Goal: Communication & Community: Answer question/provide support

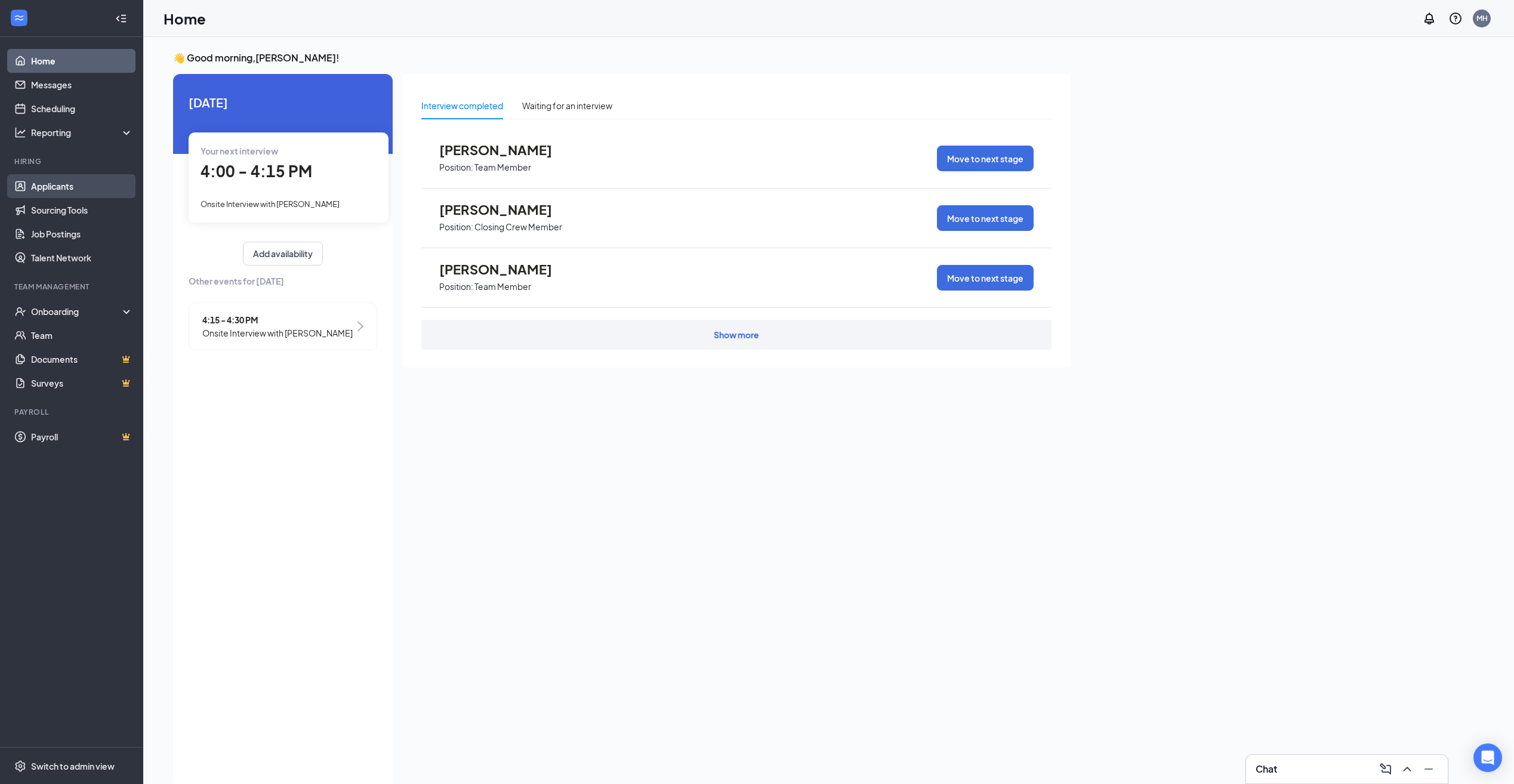
click at [56, 190] on link "Applicants" at bounding box center [82, 185] width 102 height 24
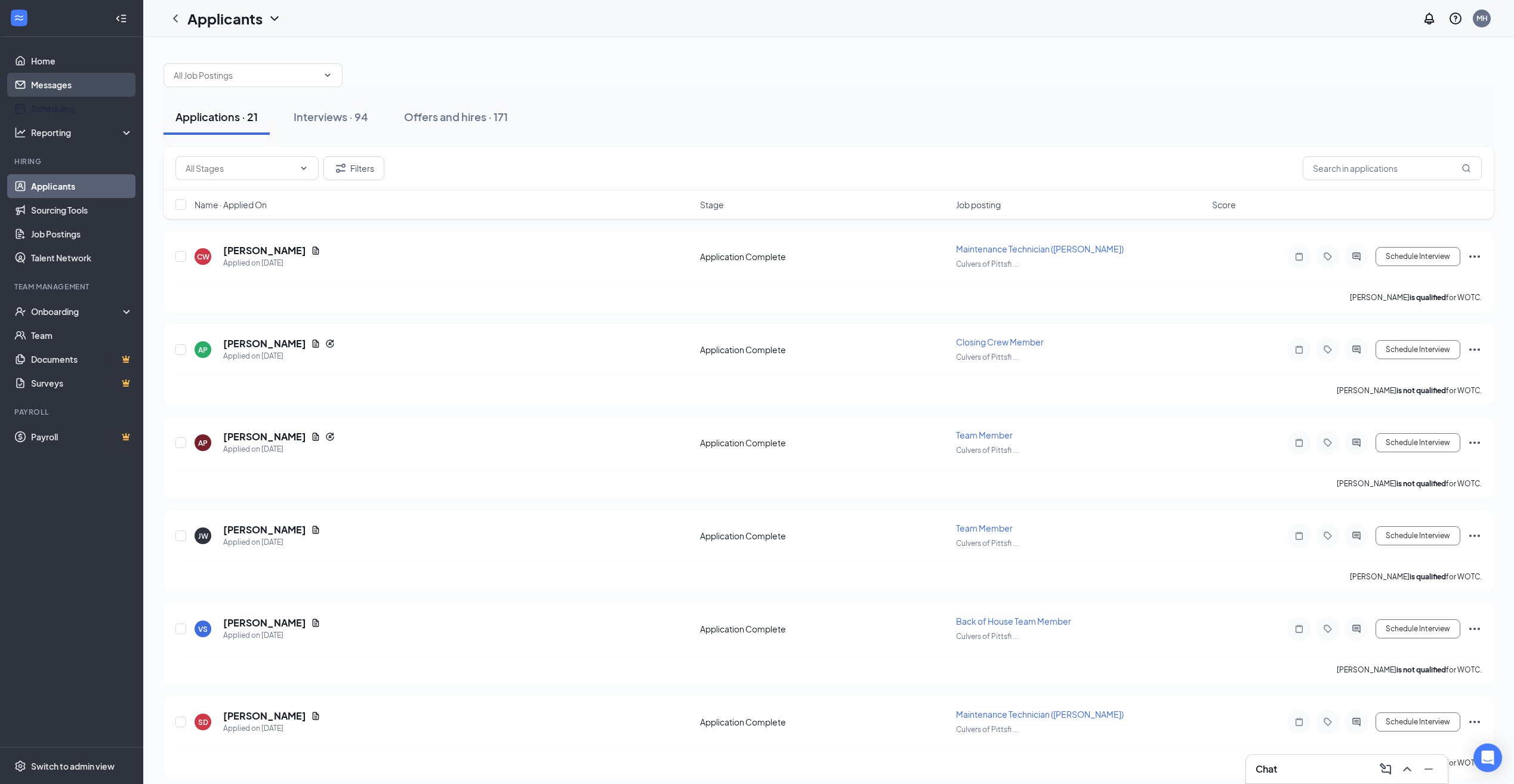
click at [60, 95] on link "Messages" at bounding box center [82, 84] width 102 height 24
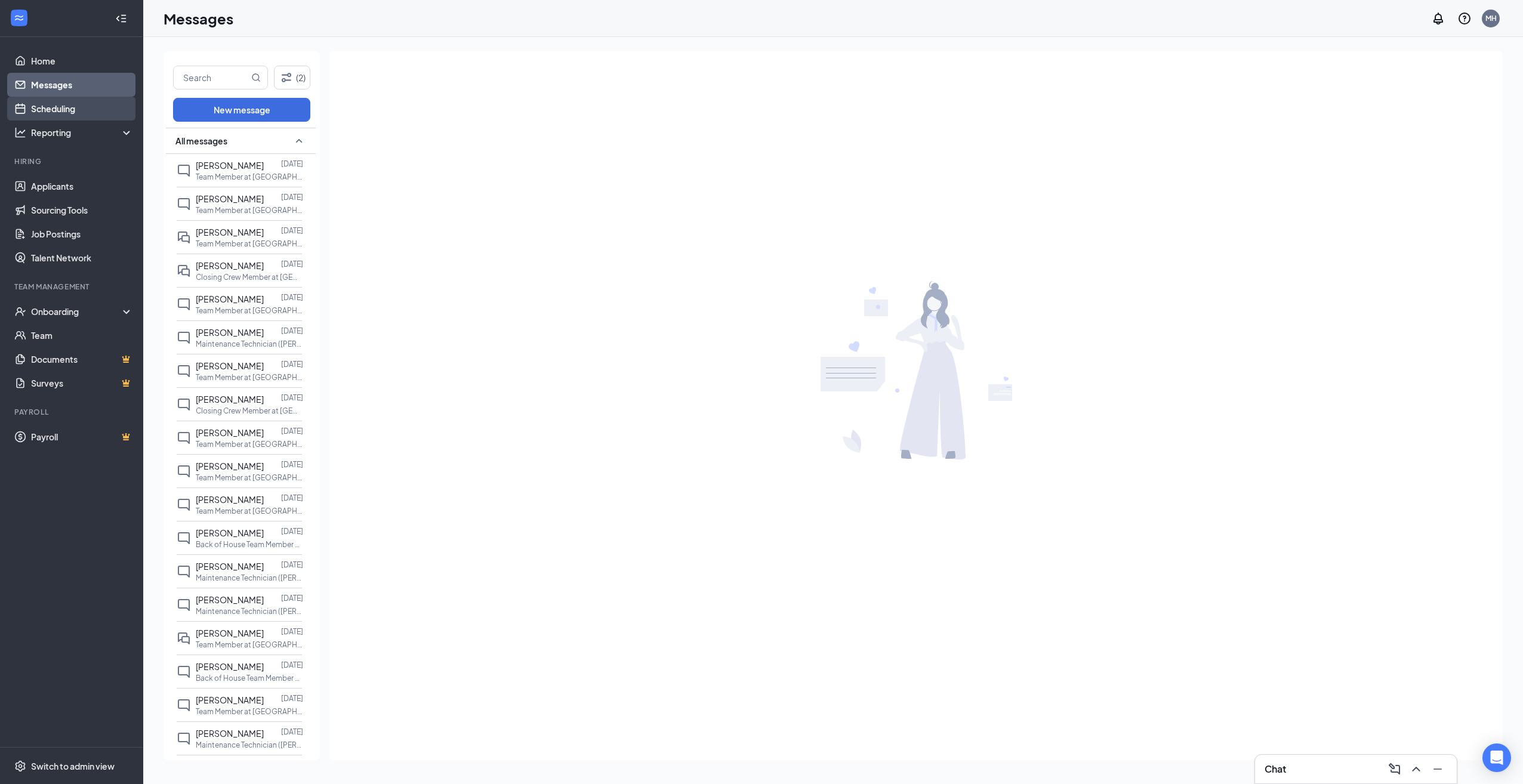
click at [61, 111] on link "Scheduling" at bounding box center [82, 108] width 102 height 24
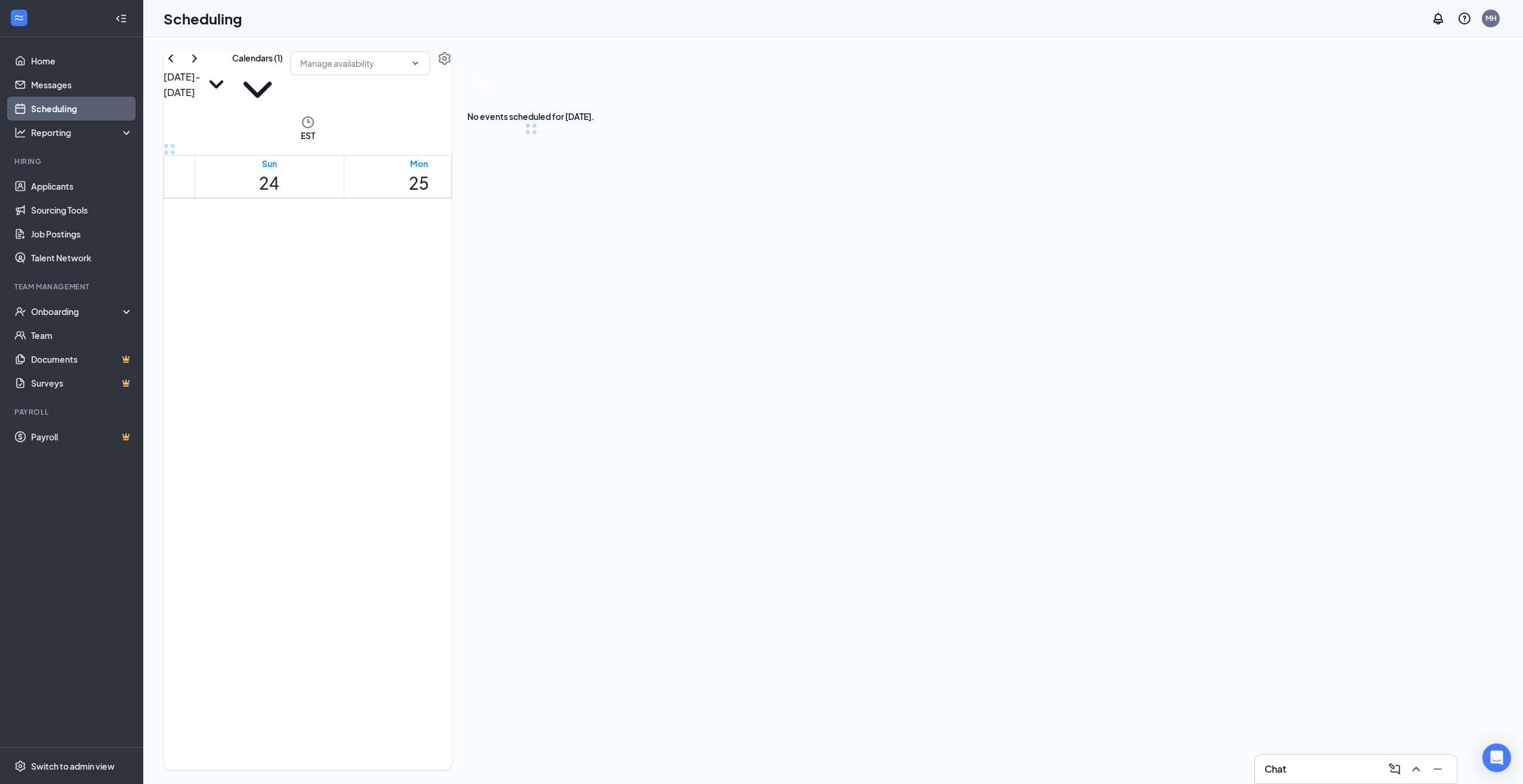
scroll to position [586, 0]
click at [178, 65] on button at bounding box center [171, 59] width 15 height 15
click at [1164, 416] on span "4:30-4:45 PM" at bounding box center [1181, 427] width 35 height 24
click at [1143, 415] on span "4:00-4:15 PM" at bounding box center [1145, 427] width 35 height 24
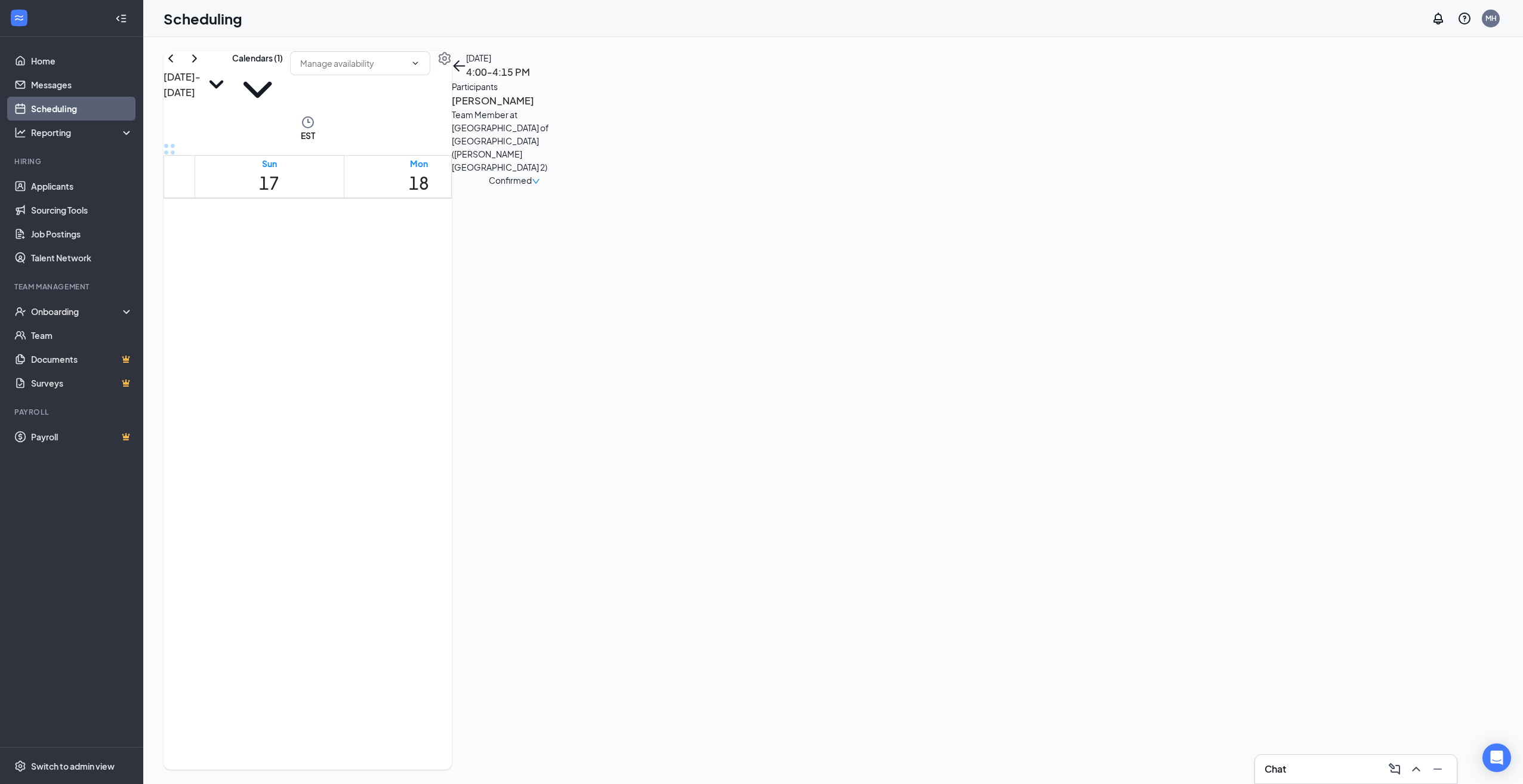
click at [1200, 435] on span "4:45-5:00 PM" at bounding box center [1217, 427] width 35 height 24
click at [178, 65] on icon "ChevronLeft" at bounding box center [171, 59] width 15 height 15
click at [1147, 428] on span "5:00-5:15 PM" at bounding box center [1161, 421] width 47 height 13
click at [1184, 428] on span "5:15-5:30 PM" at bounding box center [1207, 421] width 47 height 13
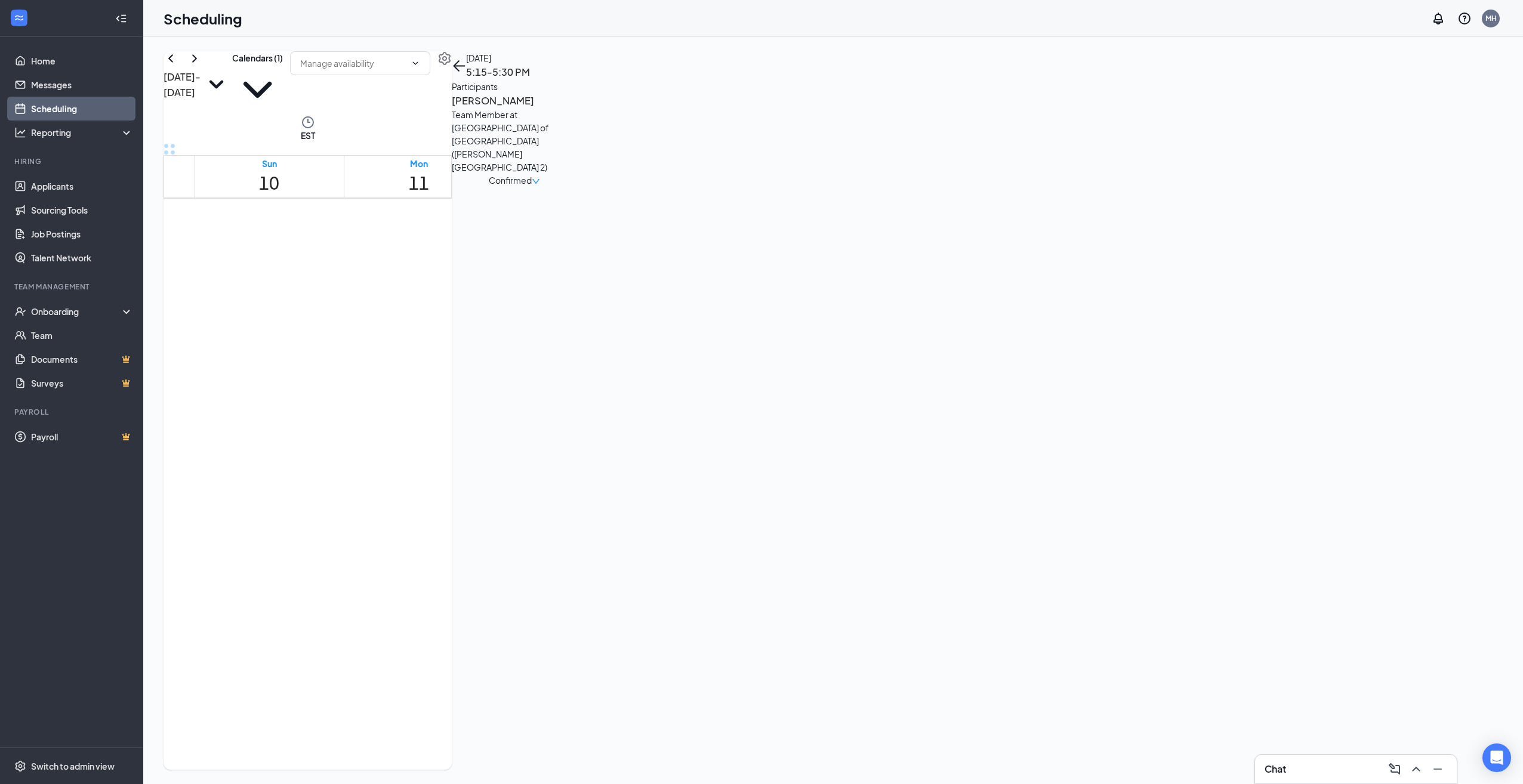
click at [577, 108] on h3 "[PERSON_NAME]" at bounding box center [514, 101] width 125 height 16
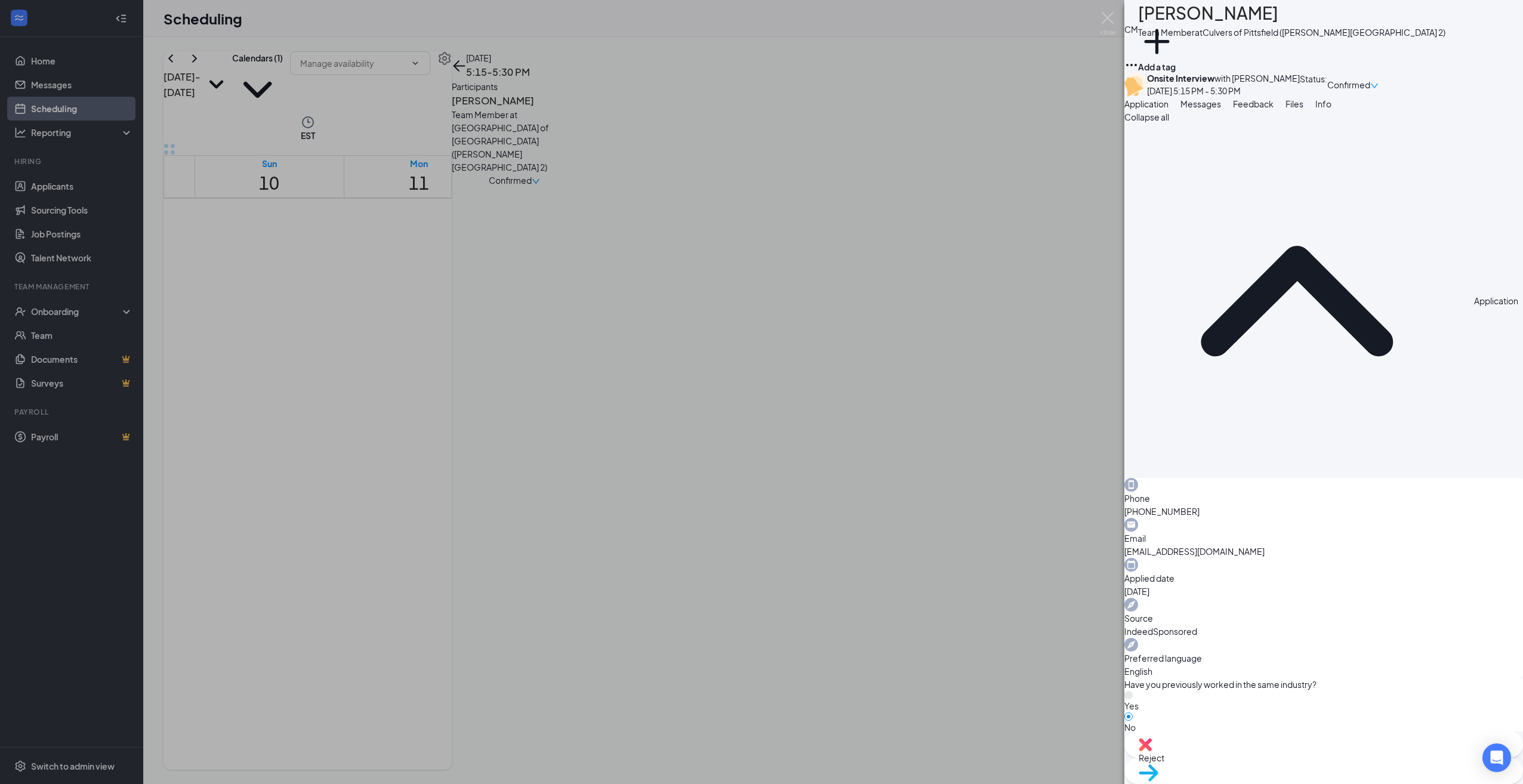
click at [1221, 109] on span "Messages" at bounding box center [1200, 104] width 41 height 11
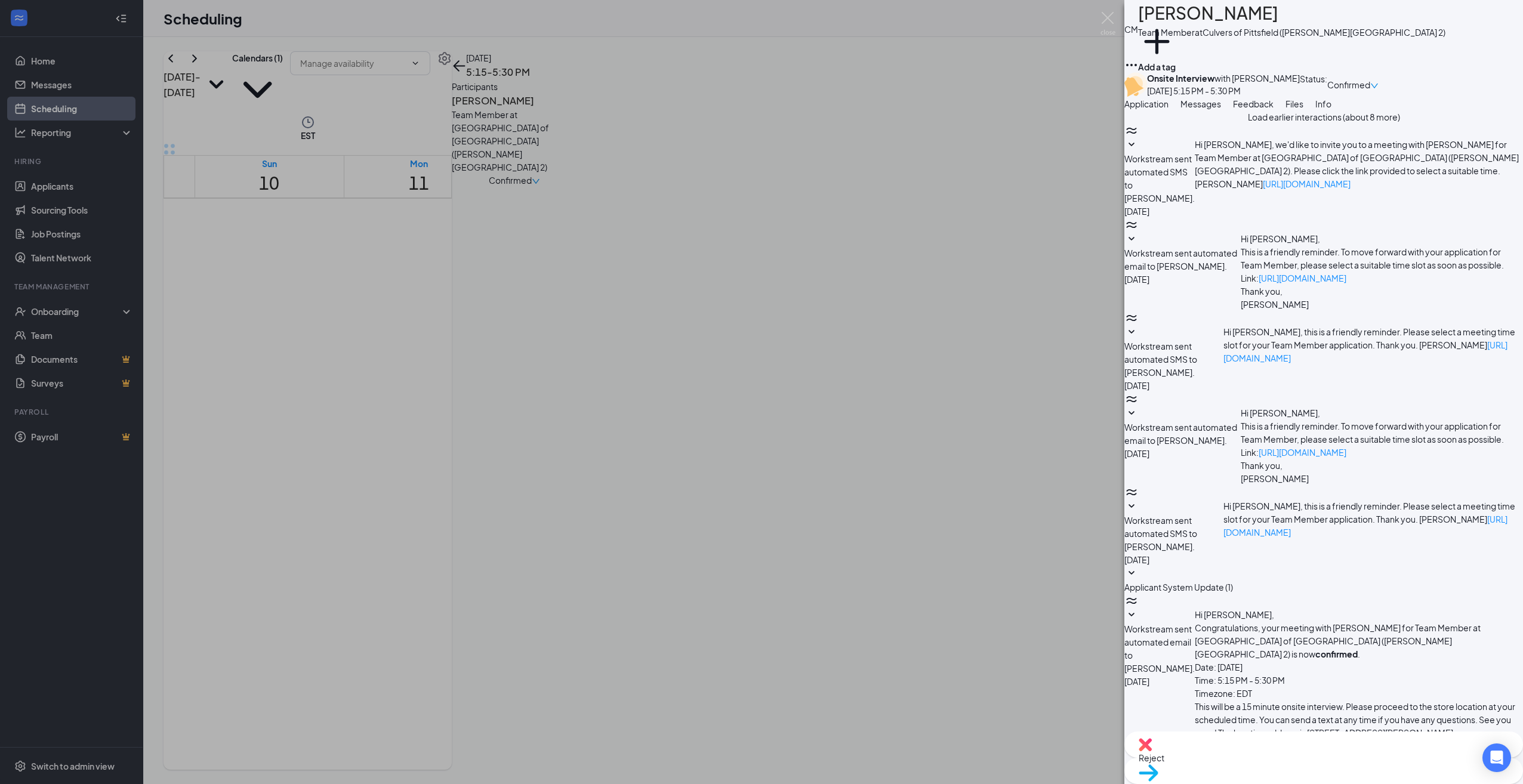
scroll to position [133, 0]
type textarea "Hey [PERSON_NAME], Sorry it took so long but we would be interested in bringing…"
click at [1193, 19] on h1 "[PERSON_NAME]" at bounding box center [1208, 13] width 140 height 26
click at [1168, 110] on button "Application" at bounding box center [1146, 104] width 44 height 13
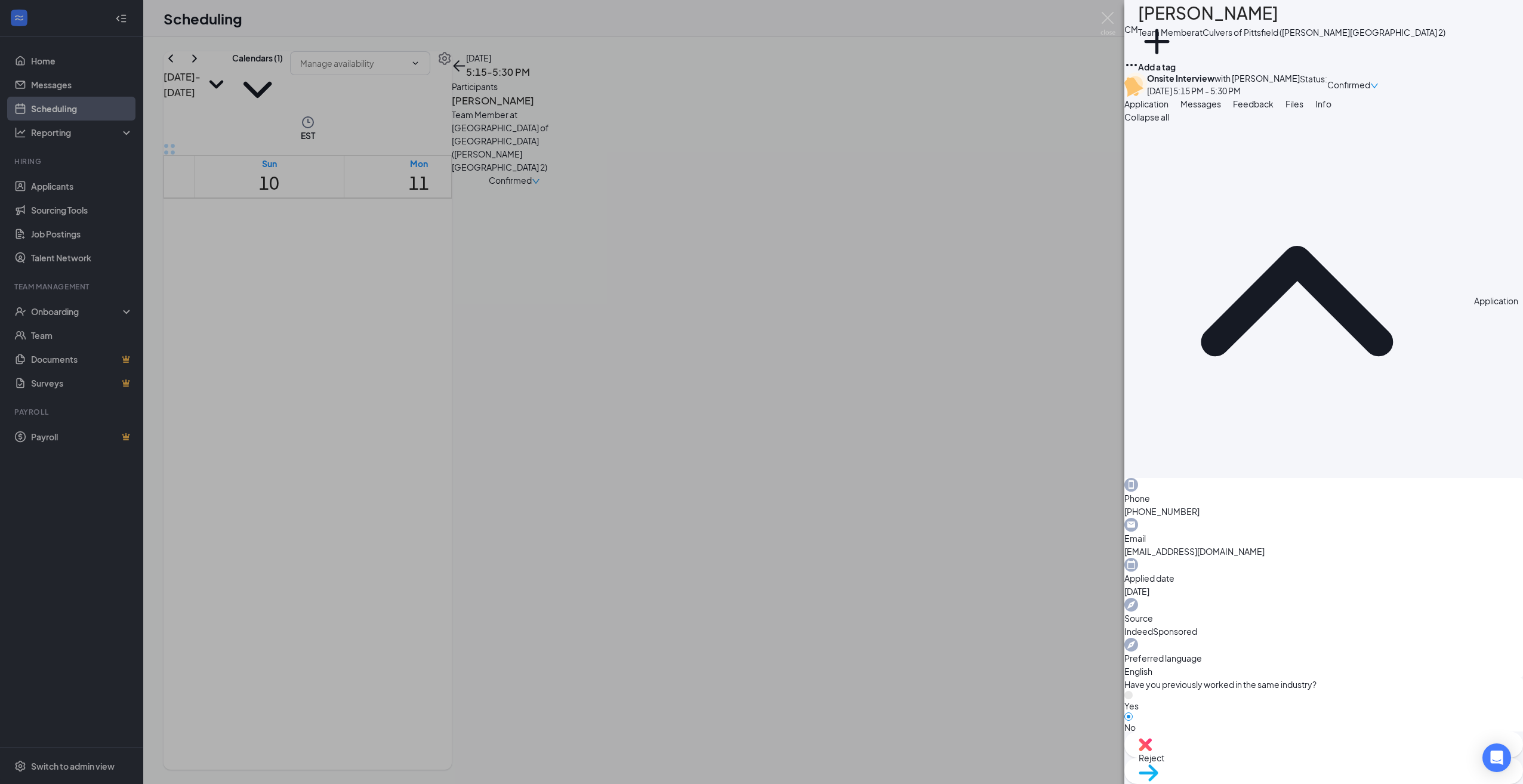
click at [1221, 110] on button "Messages" at bounding box center [1200, 104] width 41 height 13
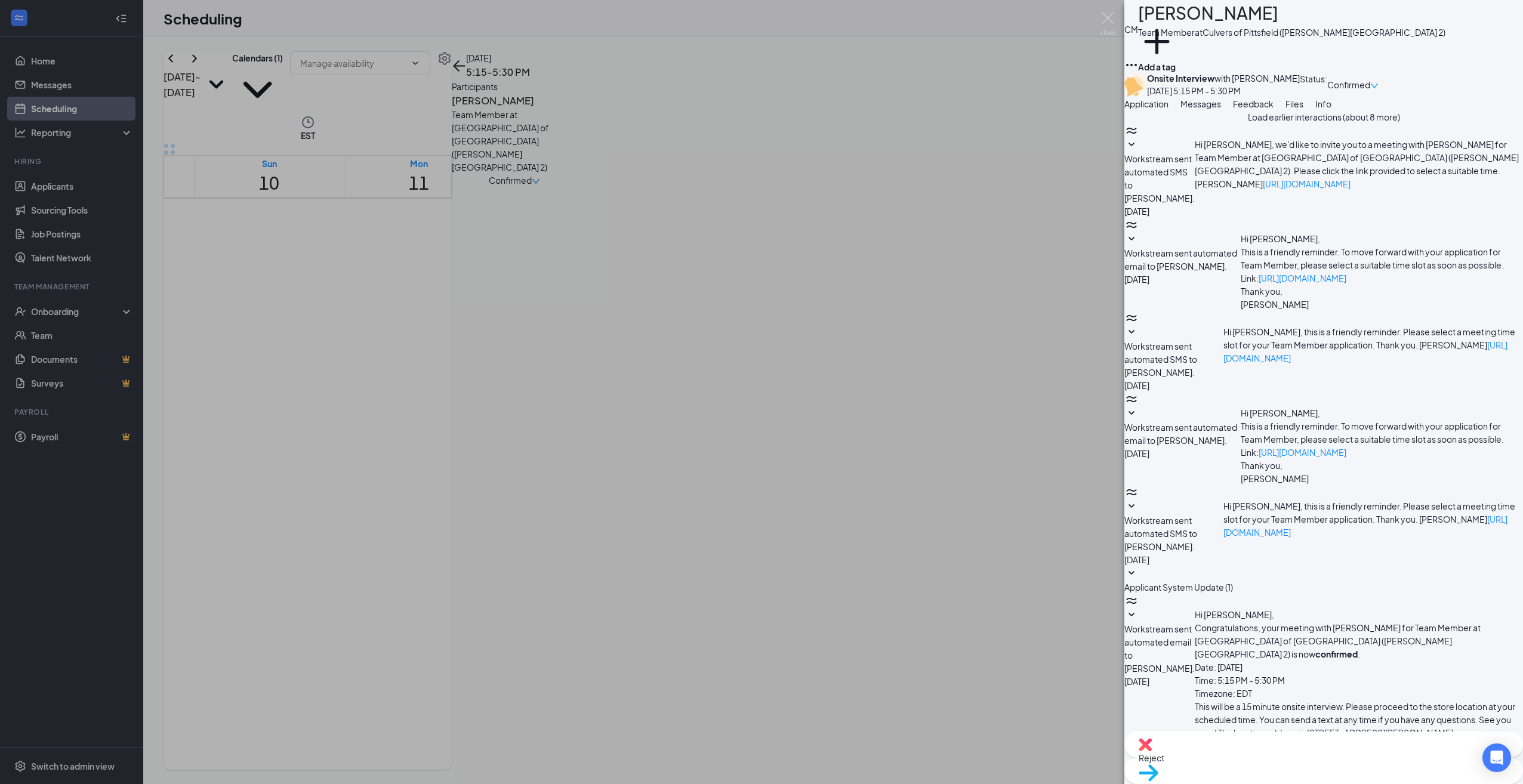
scroll to position [133, 0]
type textarea "Hey [PERSON_NAME], Sorry it took so long for us to get back to you, If you are …"
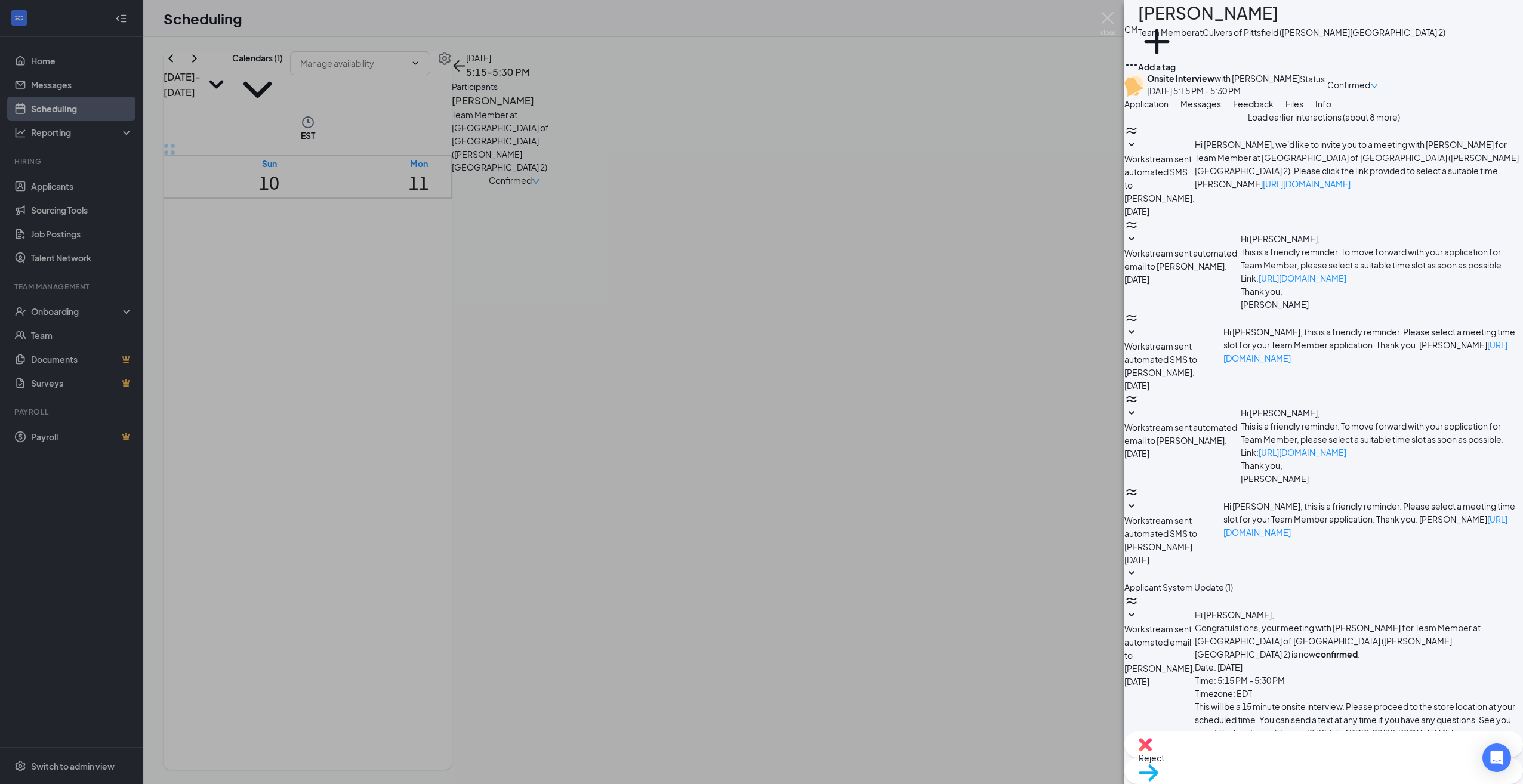
click at [457, 66] on div "CM [PERSON_NAME] Team Member at [GEOGRAPHIC_DATA] of [GEOGRAPHIC_DATA] ([PERSON…" at bounding box center [761, 392] width 1523 height 784
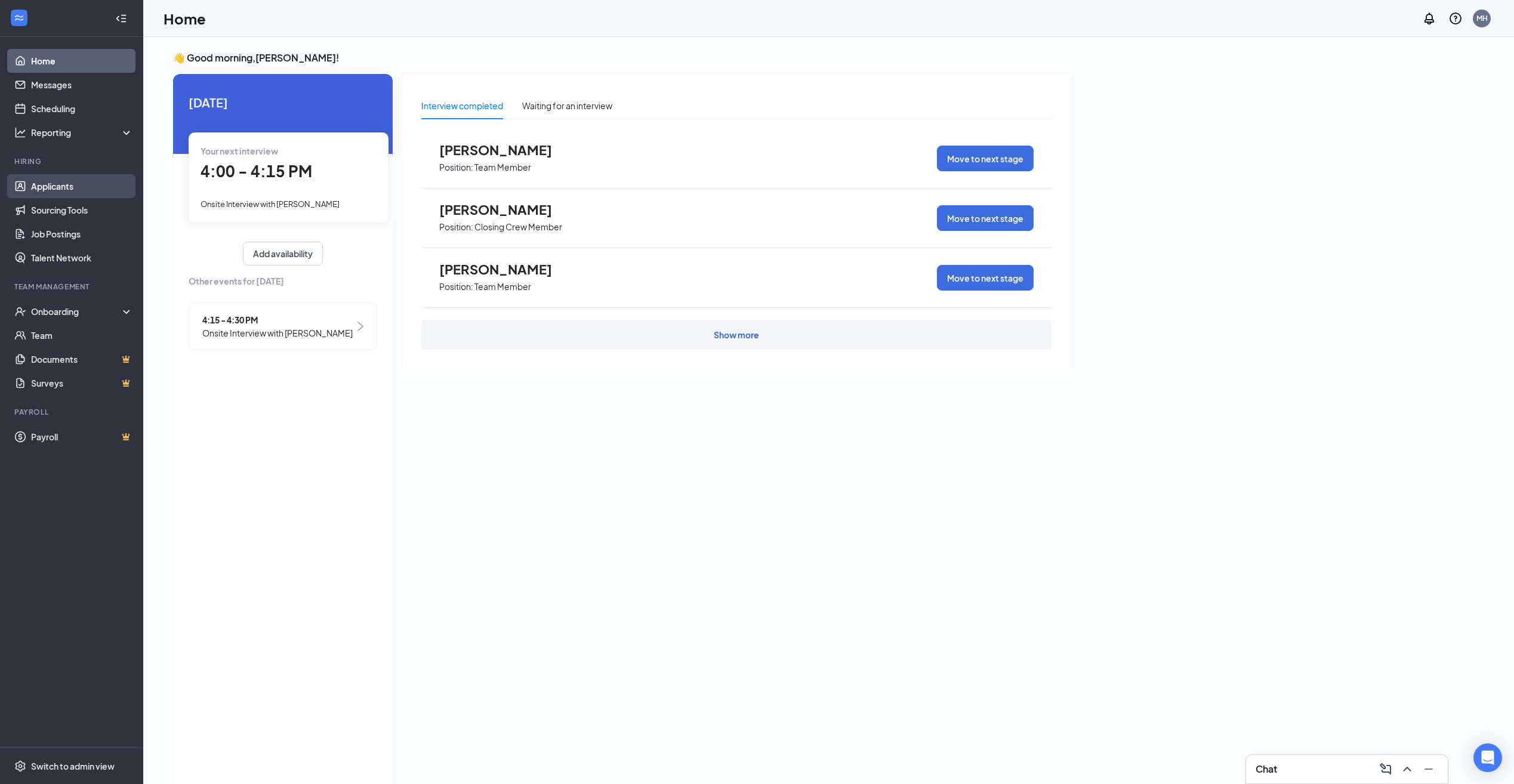
click at [73, 182] on link "Applicants" at bounding box center [82, 185] width 102 height 24
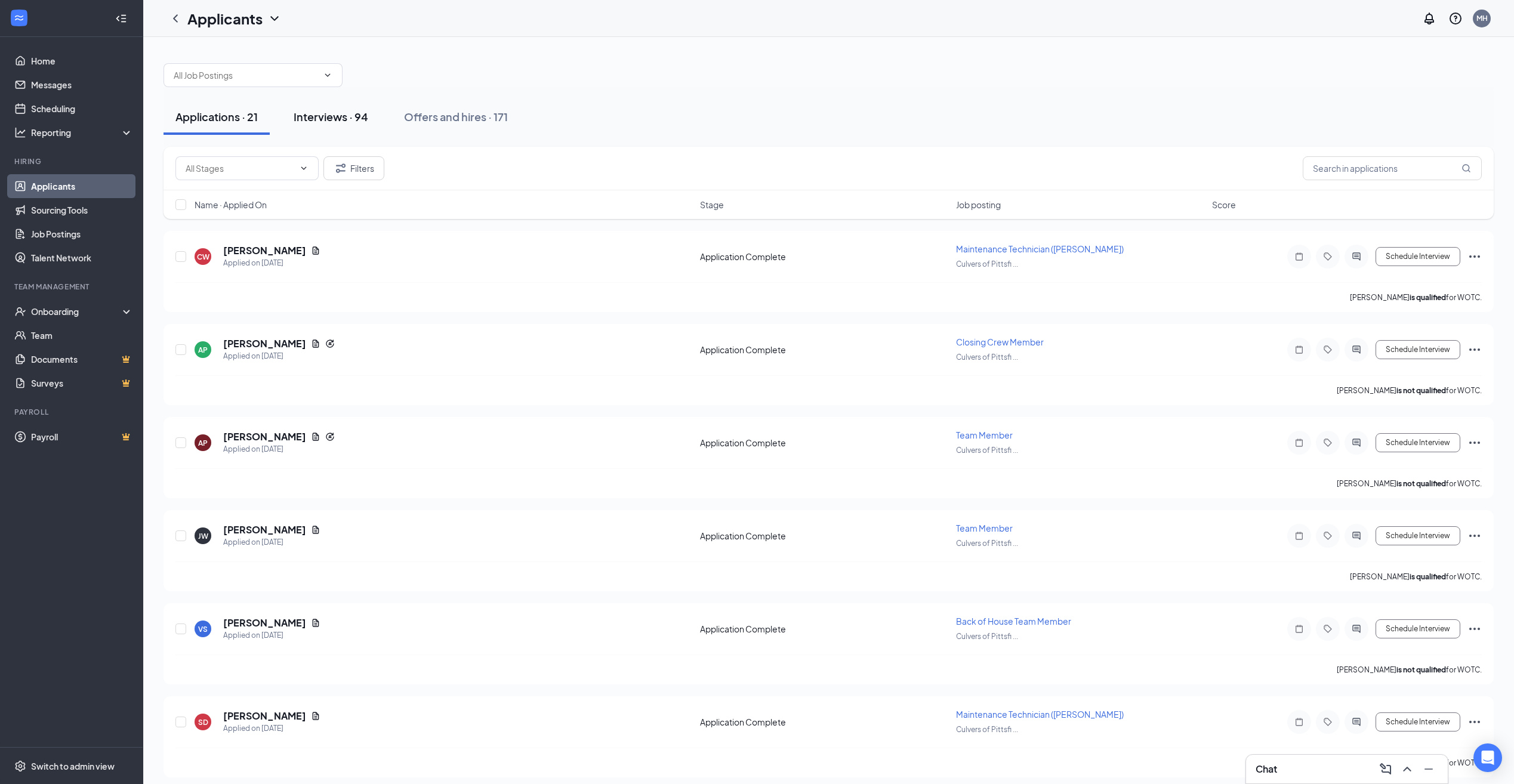
click at [316, 118] on div "Interviews · 94" at bounding box center [330, 116] width 75 height 15
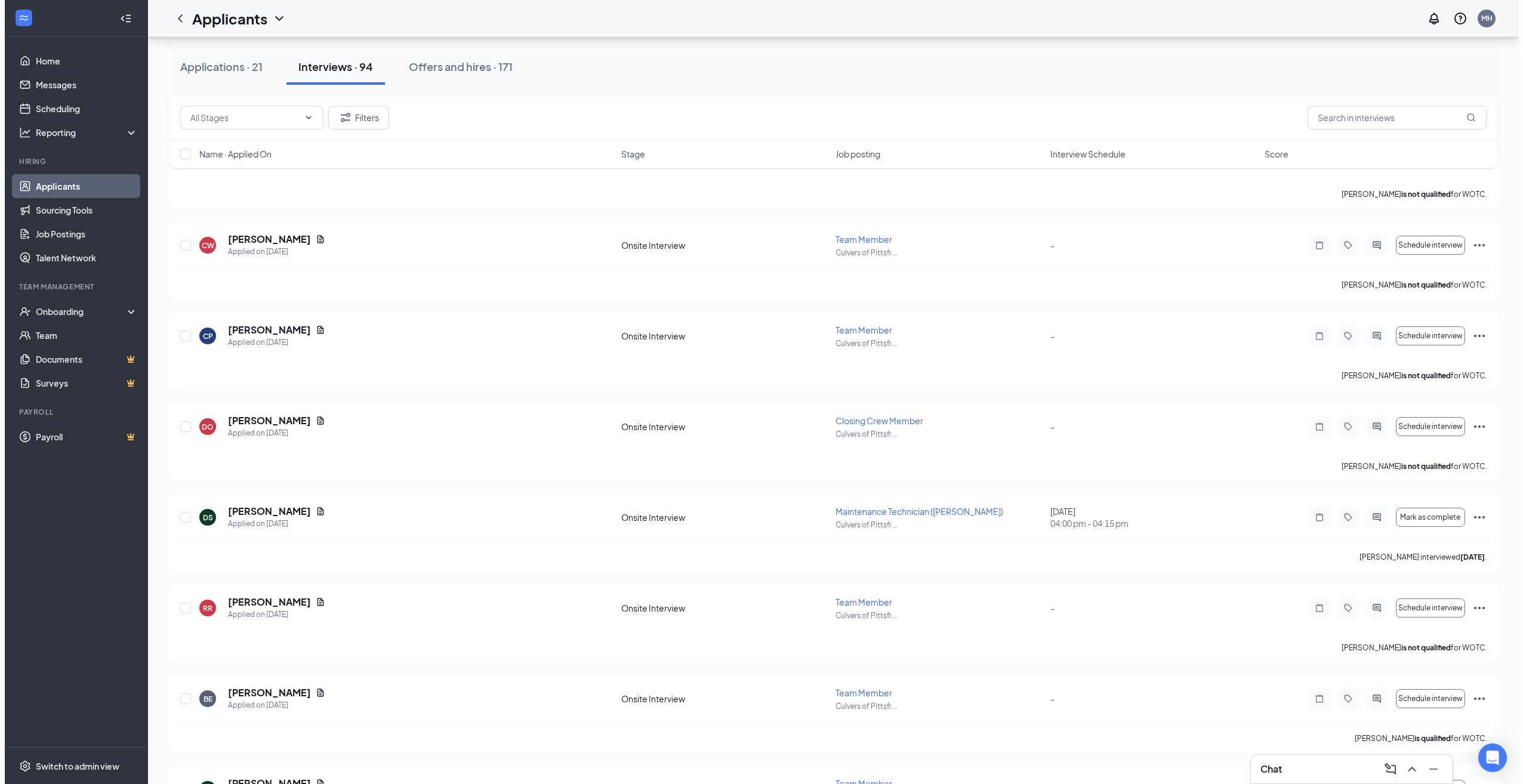
scroll to position [537, 0]
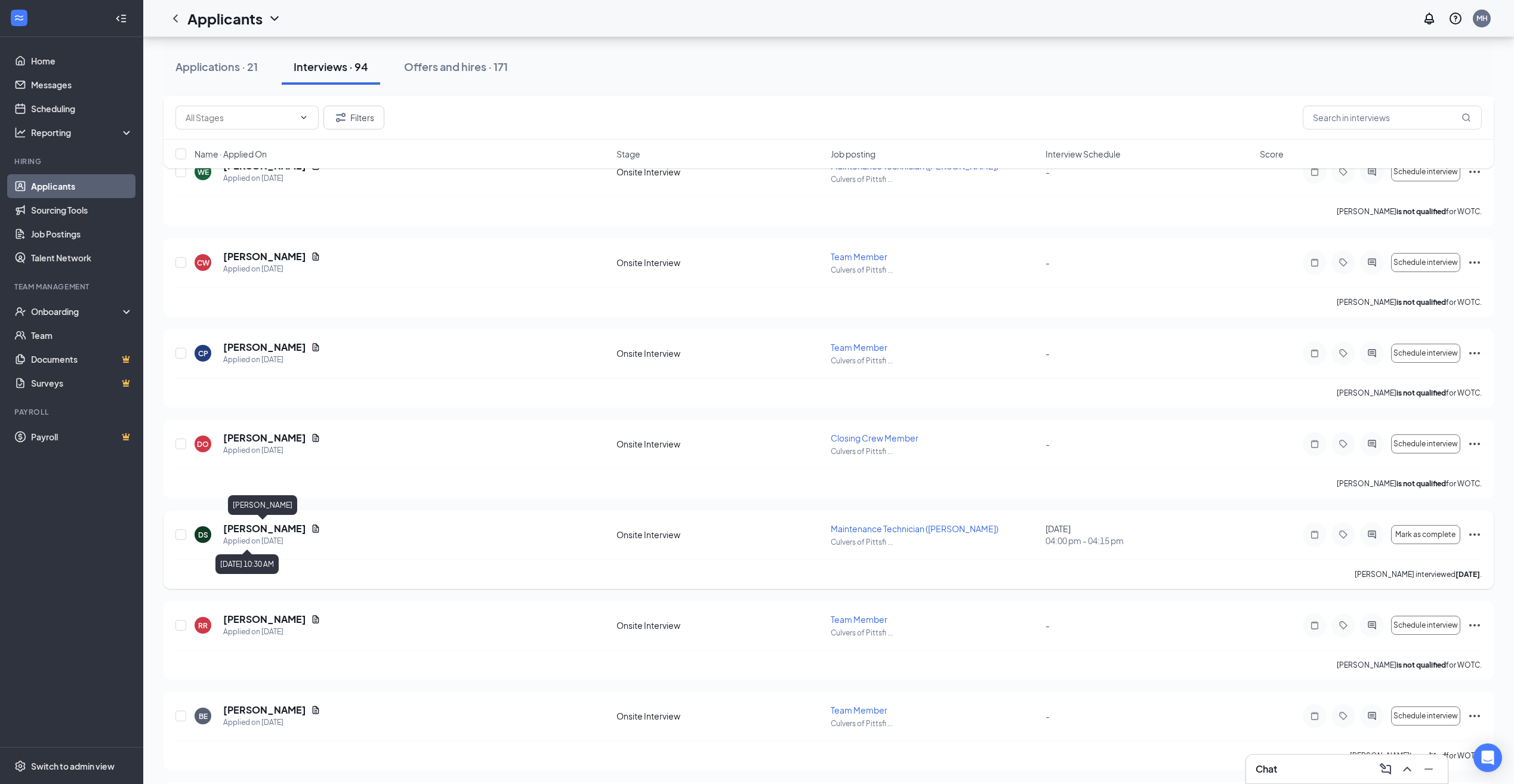
click at [256, 525] on h5 "[PERSON_NAME]" at bounding box center [264, 528] width 83 height 13
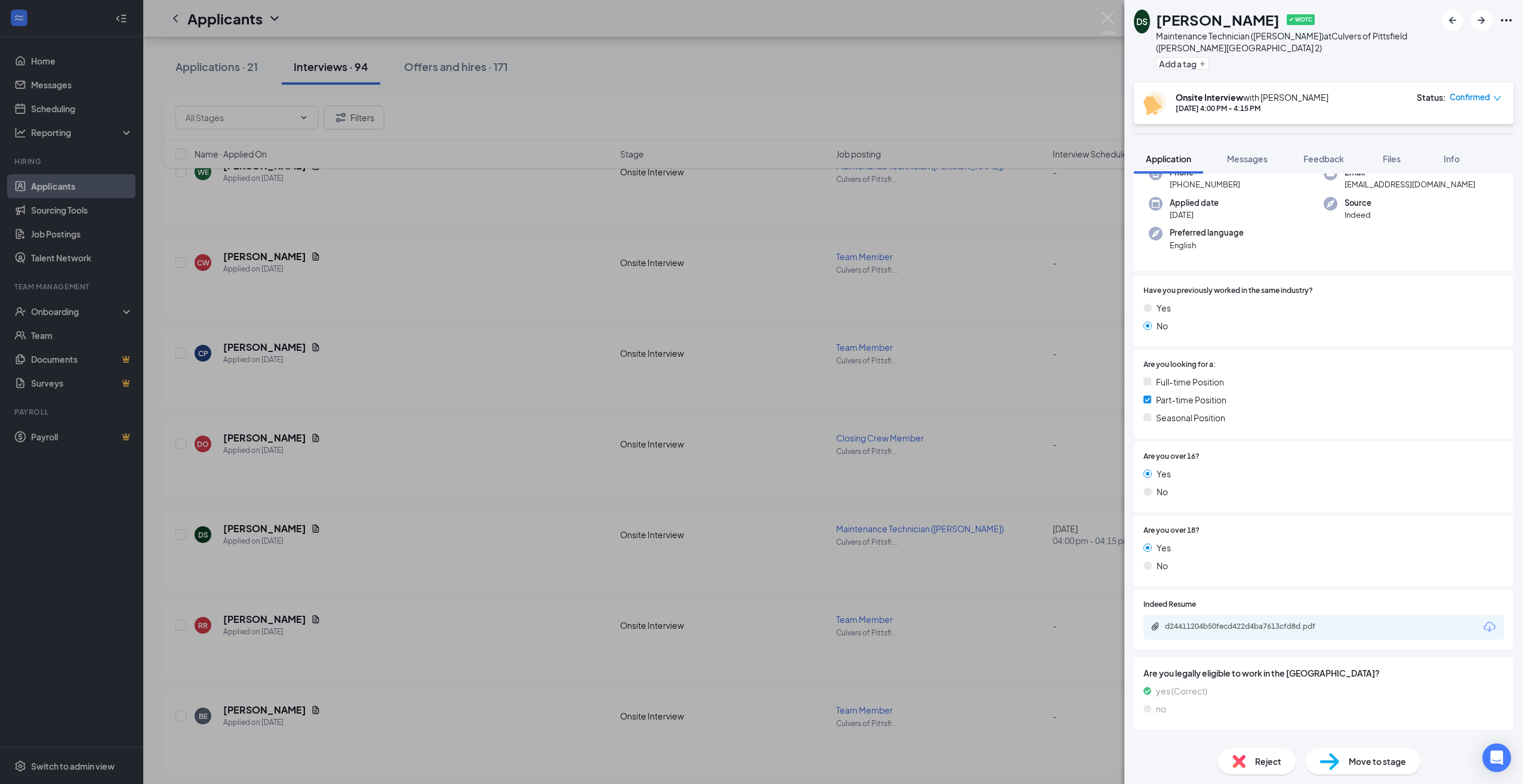
scroll to position [239, 0]
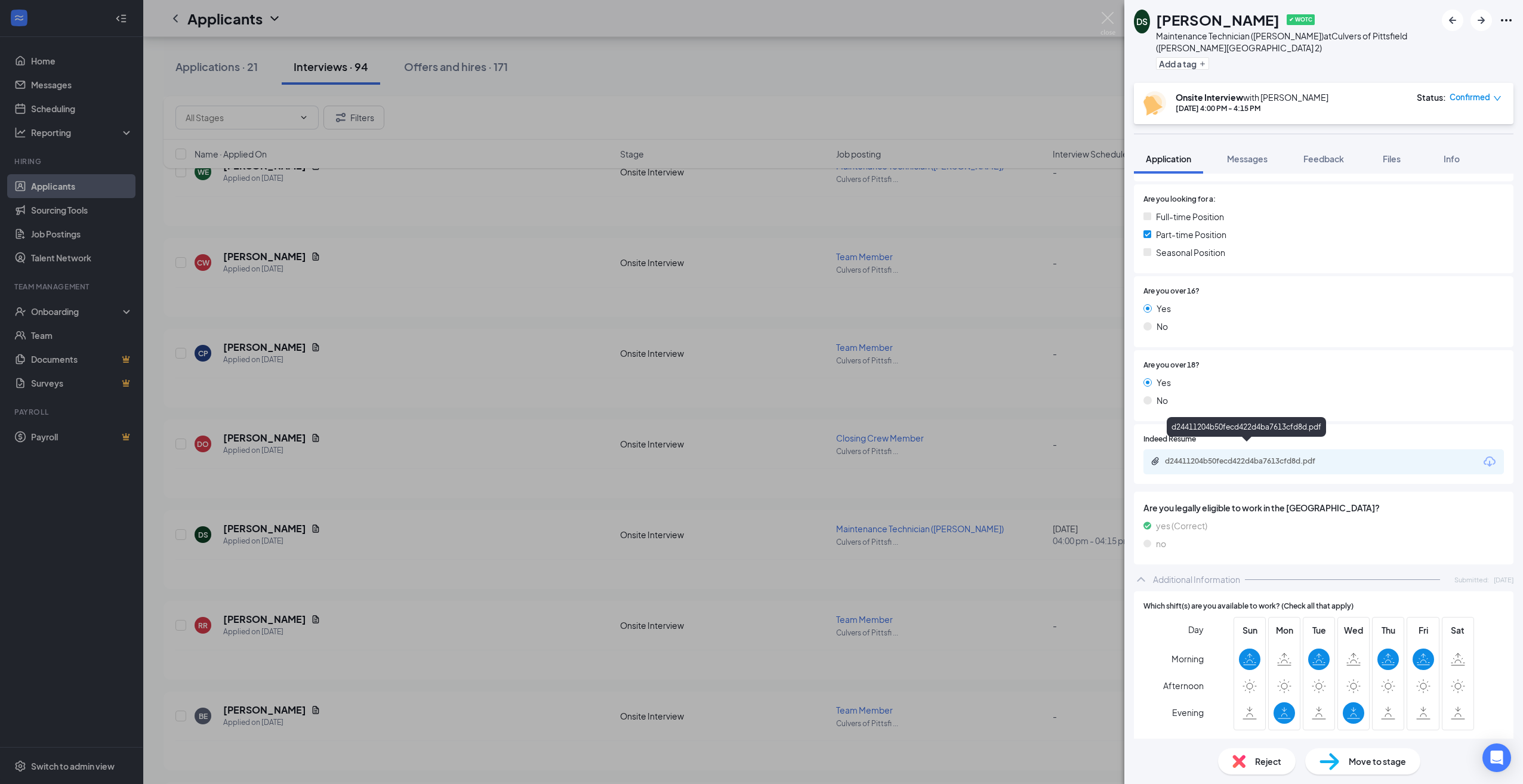
click at [1251, 456] on div "d24411204b50fecd422d4ba7613cfd8d.pdf" at bounding box center [1247, 462] width 193 height 12
